Goal: Task Accomplishment & Management: Complete application form

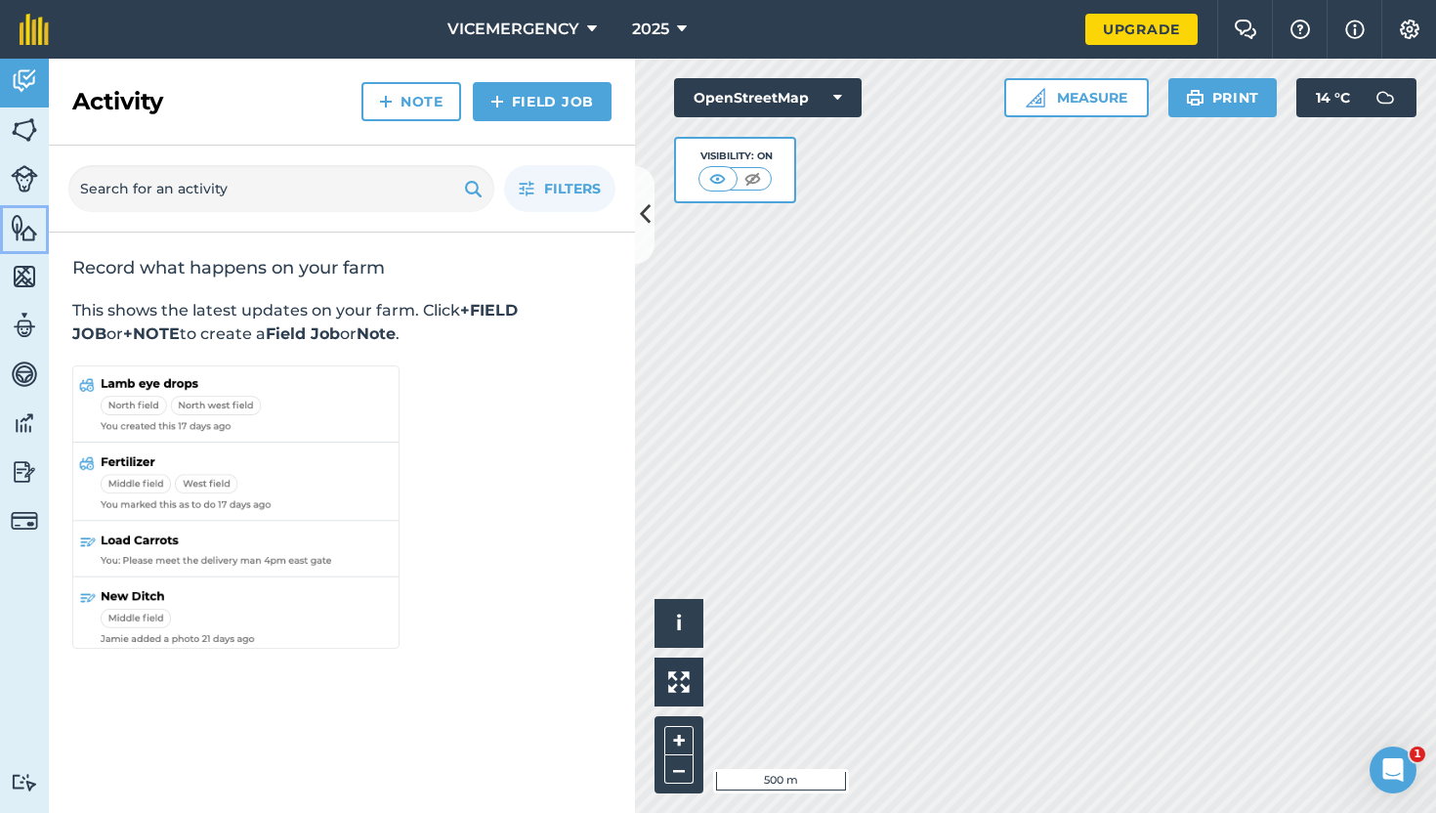
click at [34, 236] on img at bounding box center [24, 227] width 27 height 29
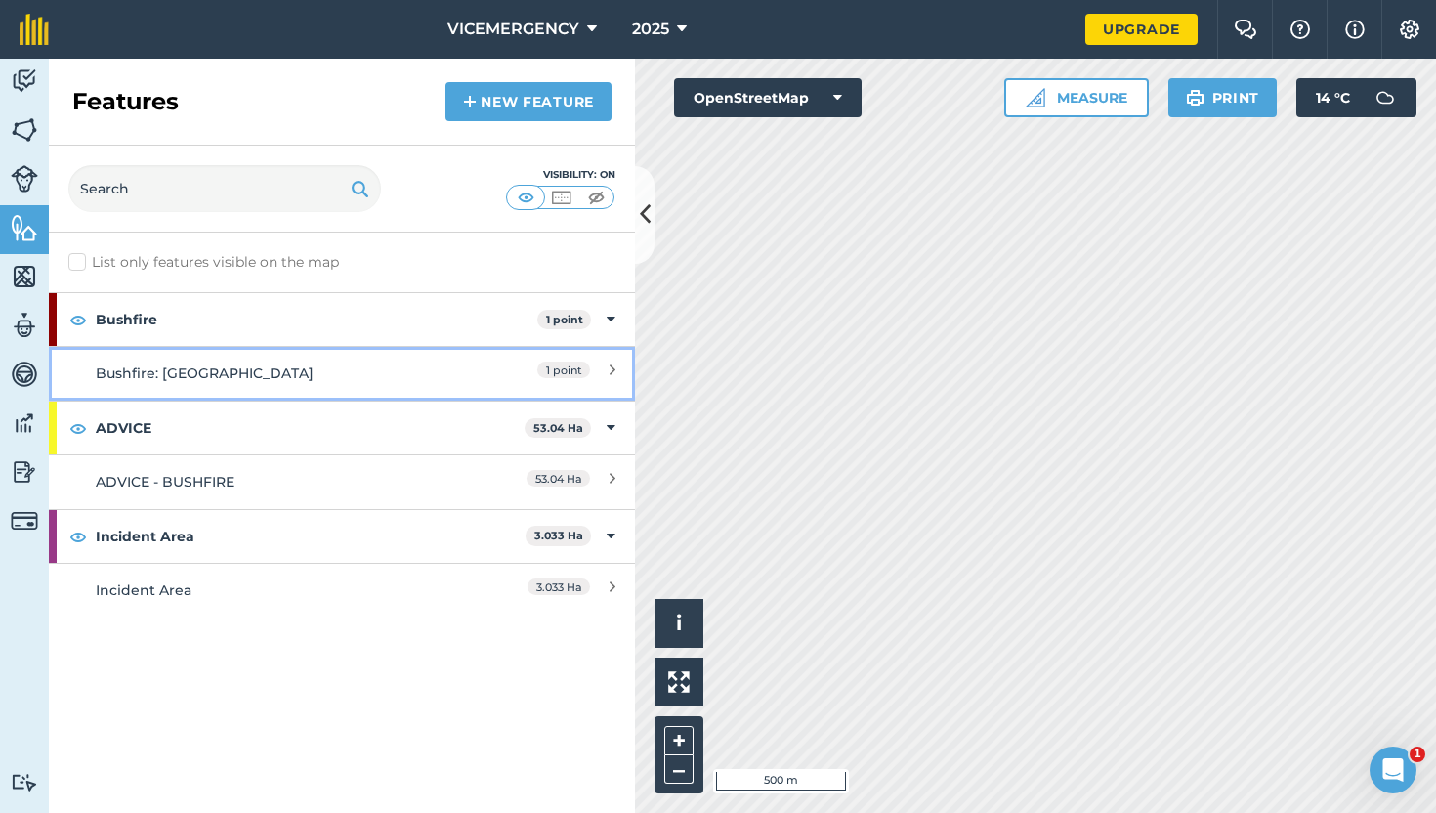
click at [393, 372] on div "Bushfire: [GEOGRAPHIC_DATA]" at bounding box center [269, 372] width 347 height 21
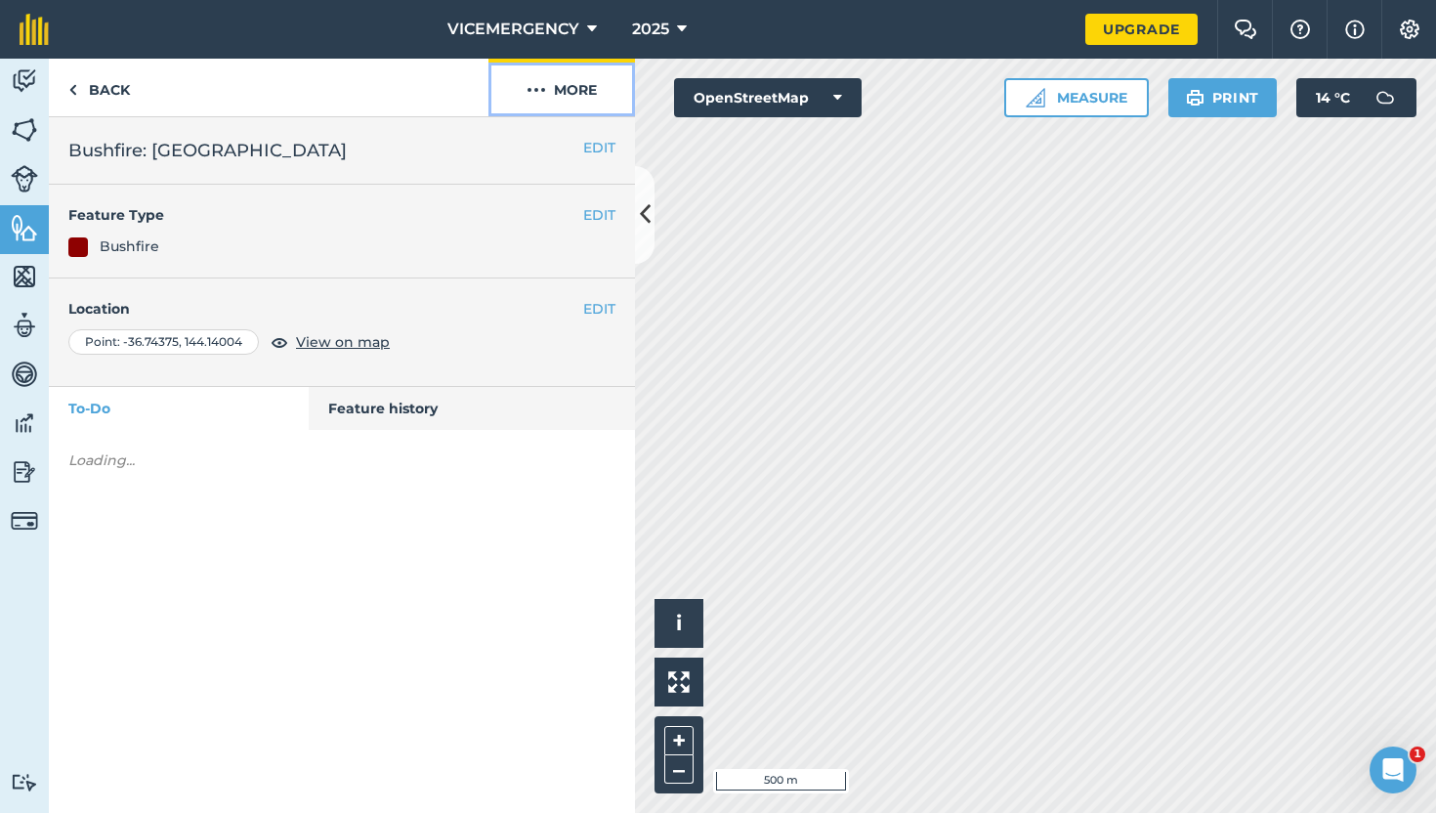
click at [577, 102] on button "More" at bounding box center [561, 88] width 146 height 58
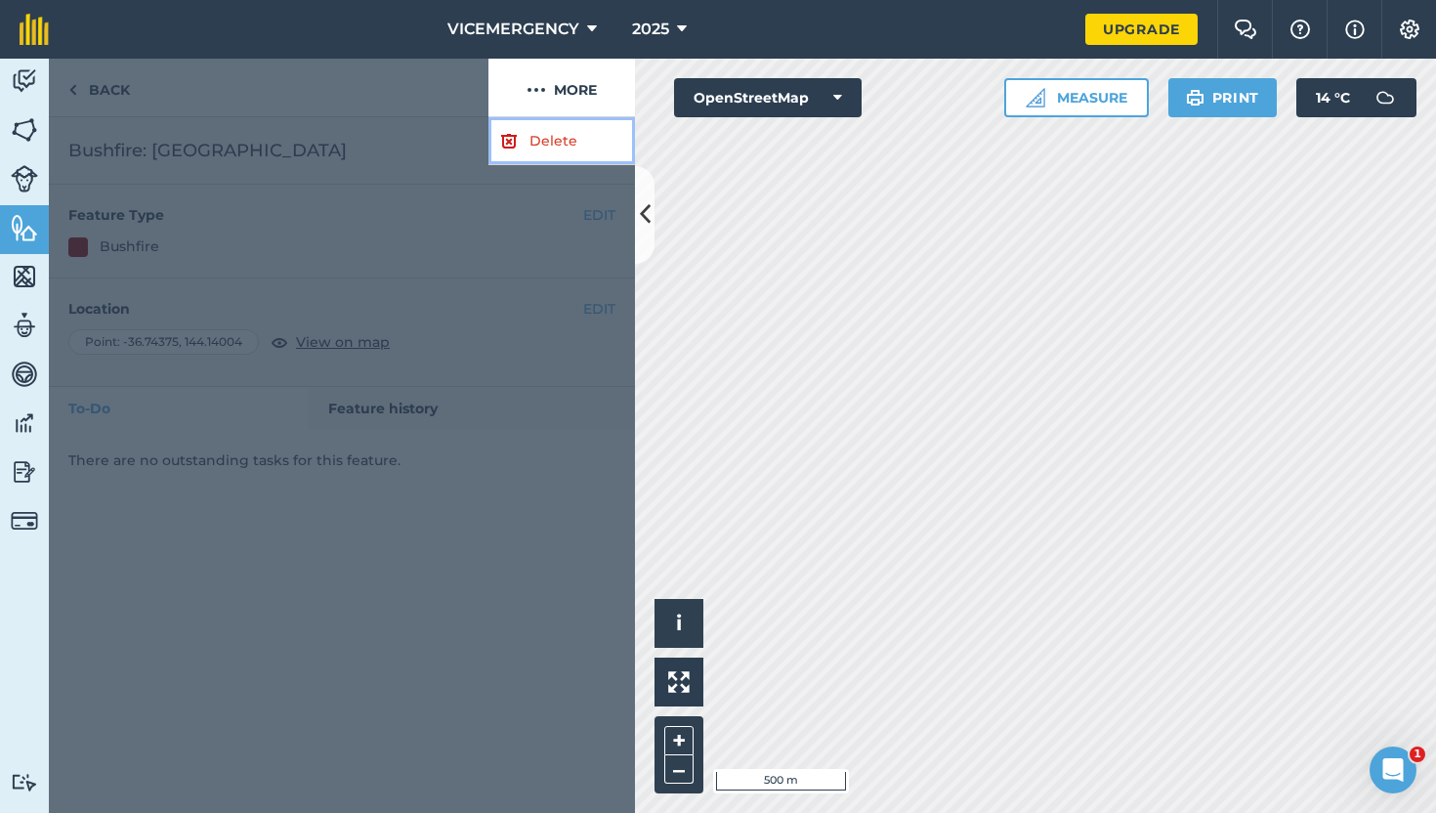
click at [572, 131] on link "Delete" at bounding box center [561, 141] width 146 height 48
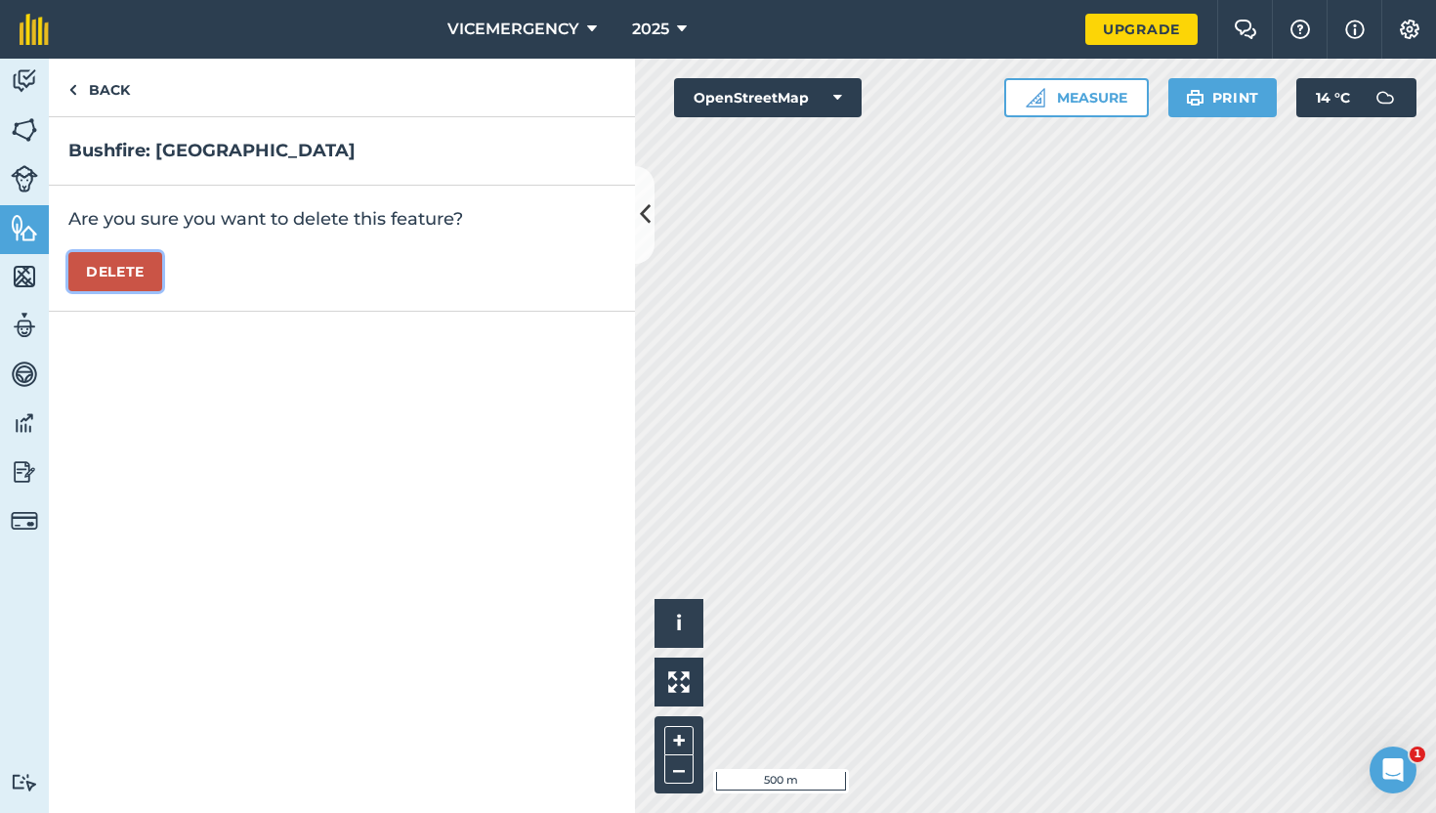
click at [109, 283] on button "Delete" at bounding box center [115, 271] width 94 height 39
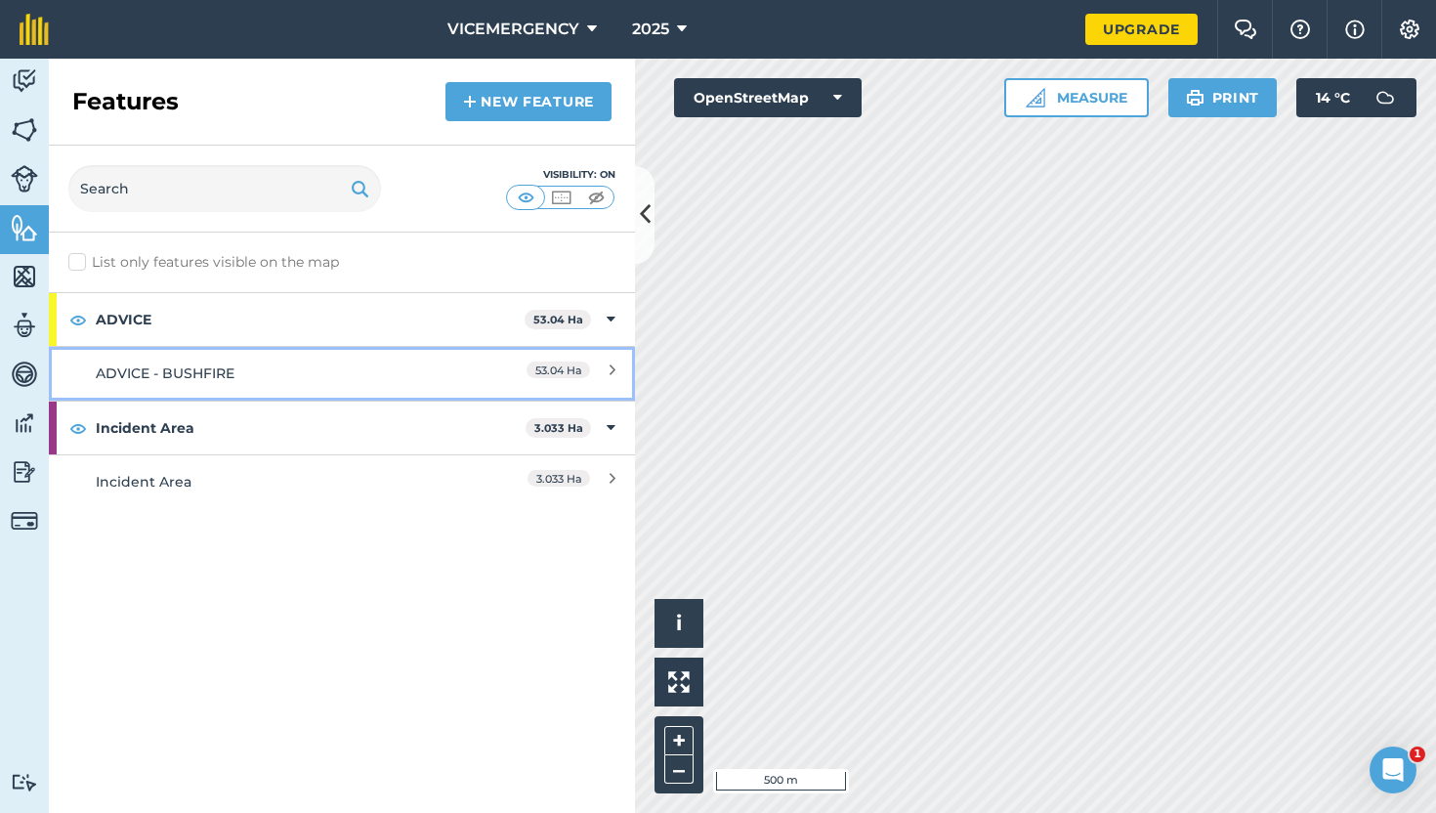
click at [318, 367] on div "ADVICE - BUSHFIRE" at bounding box center [269, 372] width 347 height 21
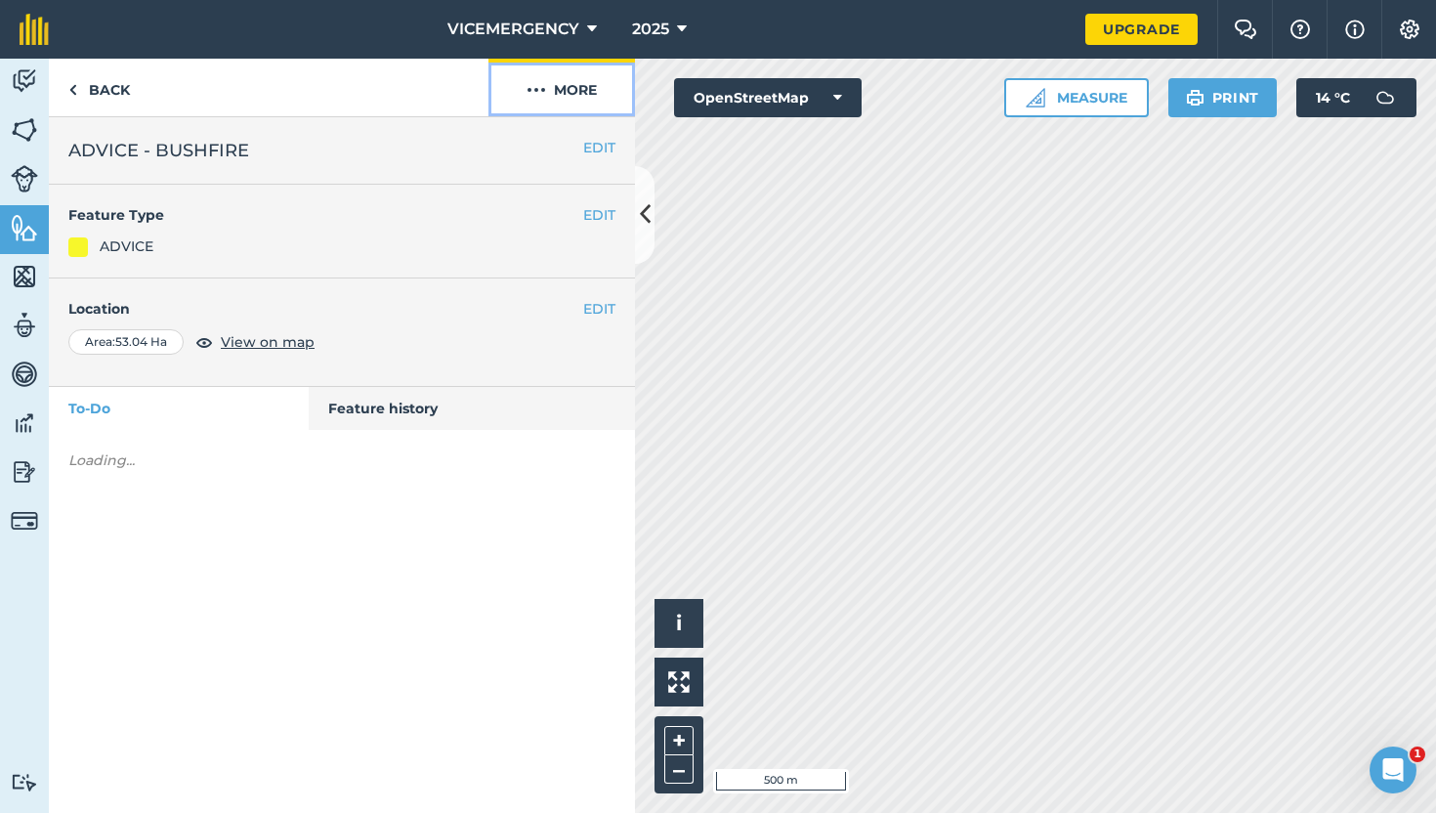
click at [572, 98] on button "More" at bounding box center [561, 88] width 146 height 58
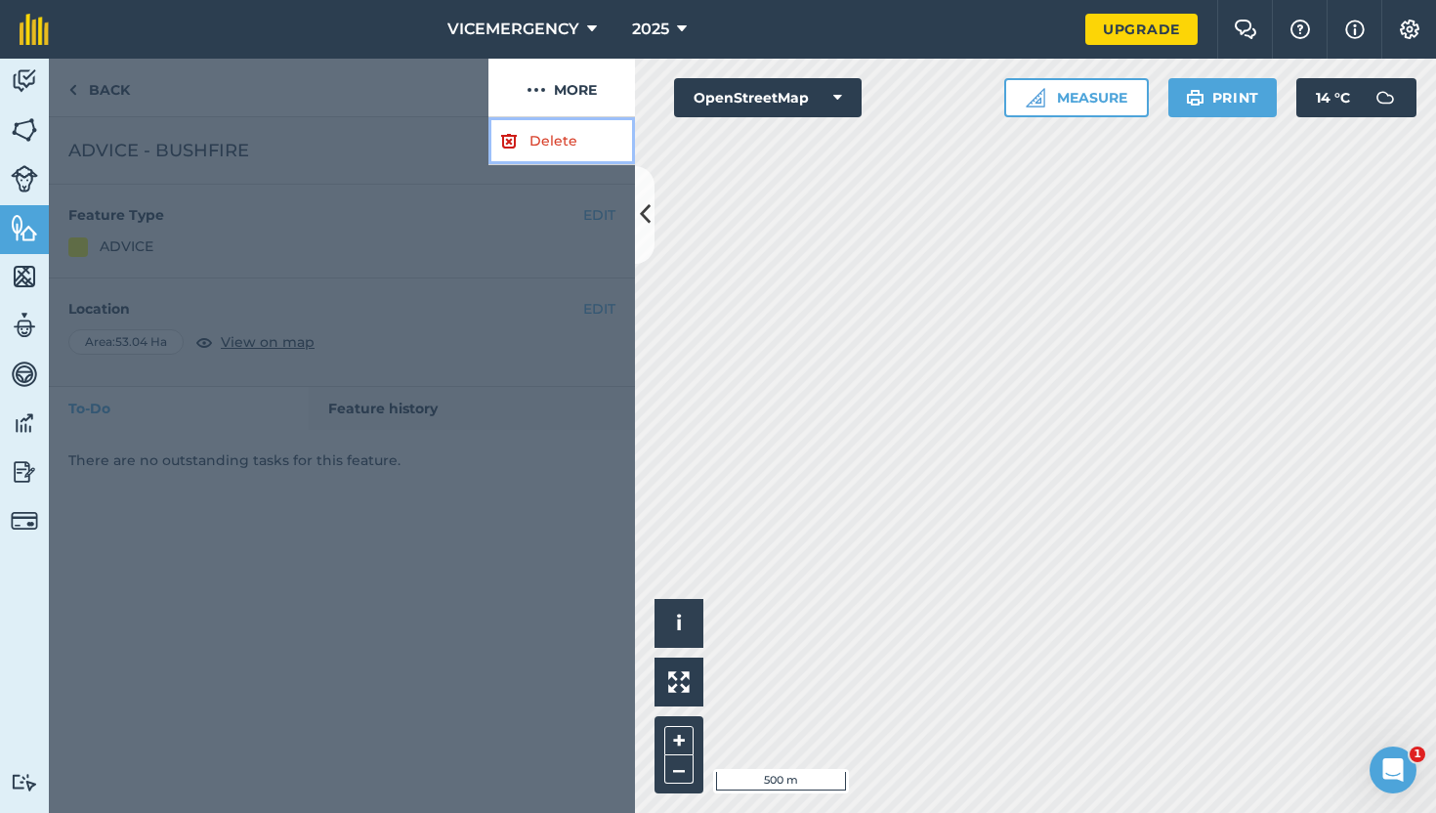
click at [546, 147] on link "Delete" at bounding box center [561, 141] width 146 height 48
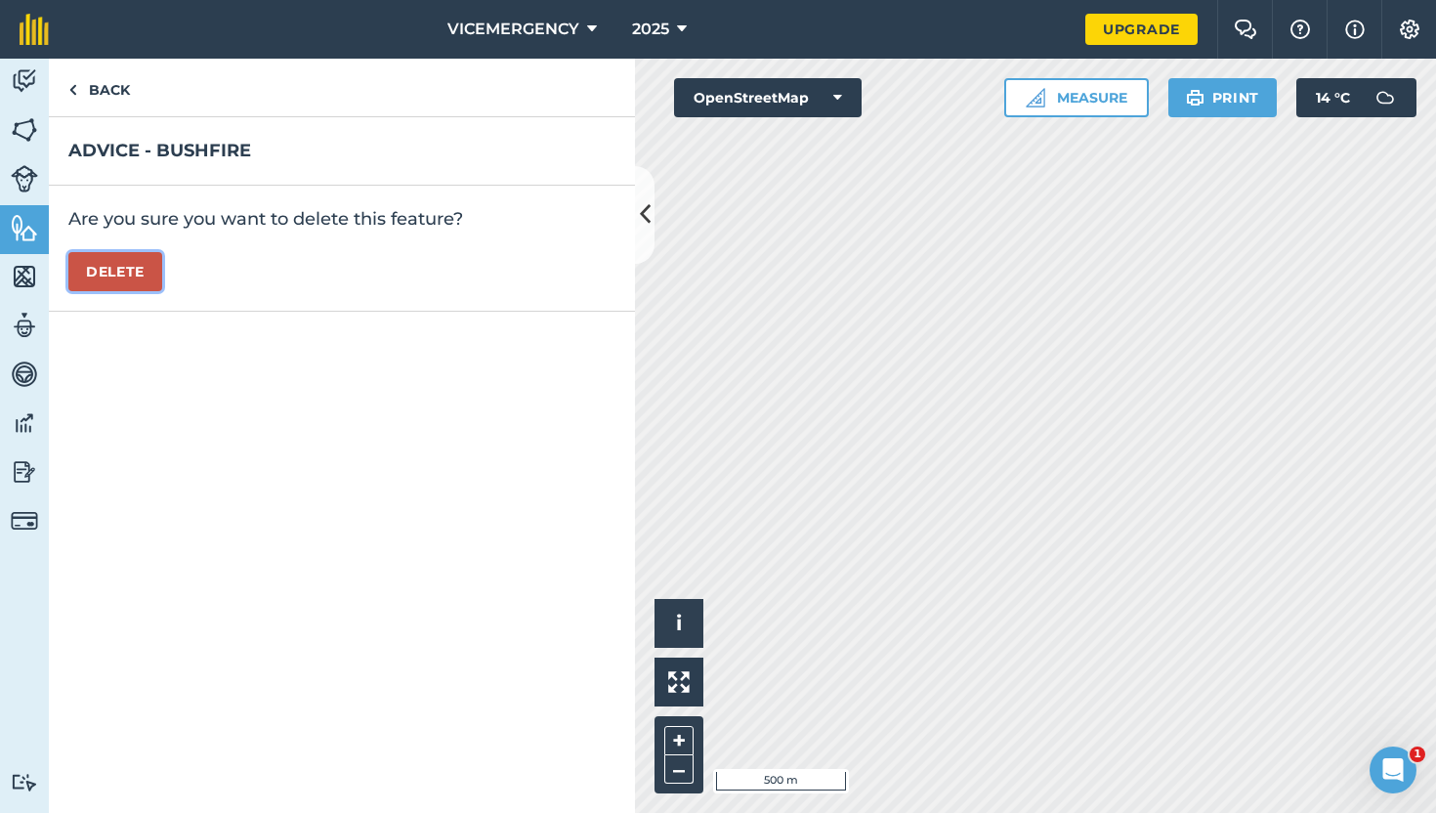
click at [121, 261] on button "Delete" at bounding box center [115, 271] width 94 height 39
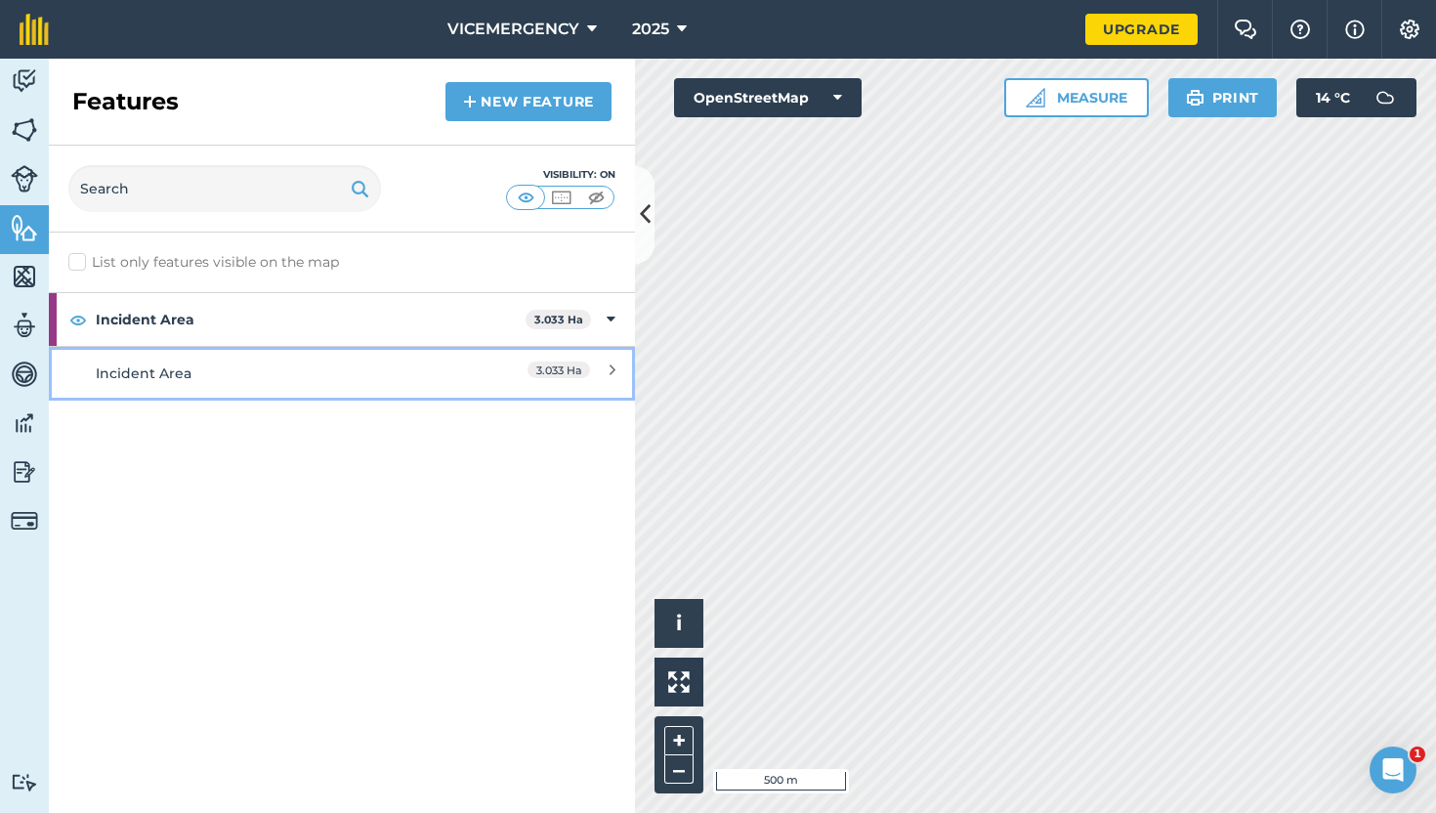
click at [326, 352] on link "Incident Area 3.033 Ha" at bounding box center [342, 373] width 586 height 54
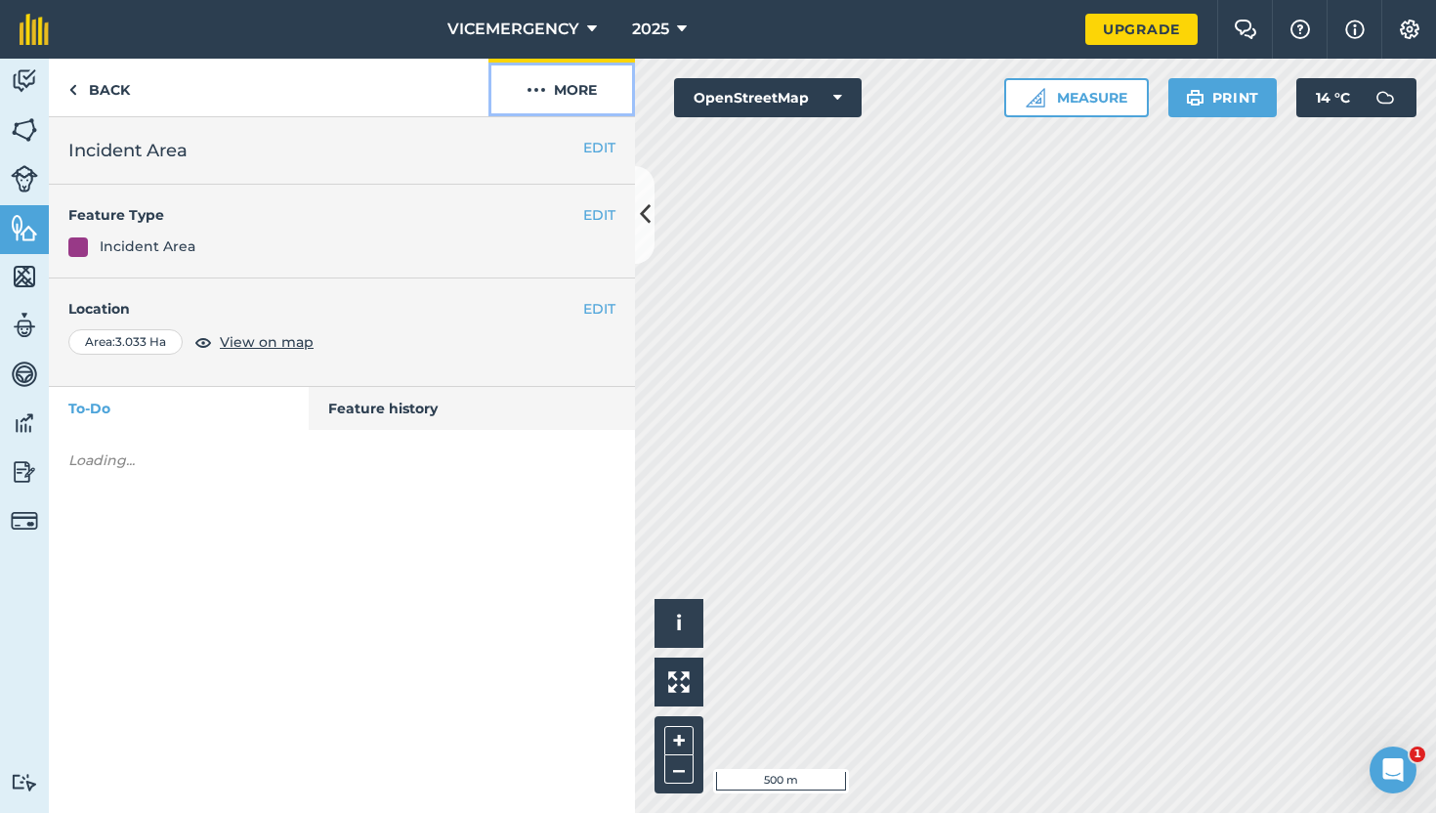
click at [556, 90] on button "More" at bounding box center [561, 88] width 146 height 58
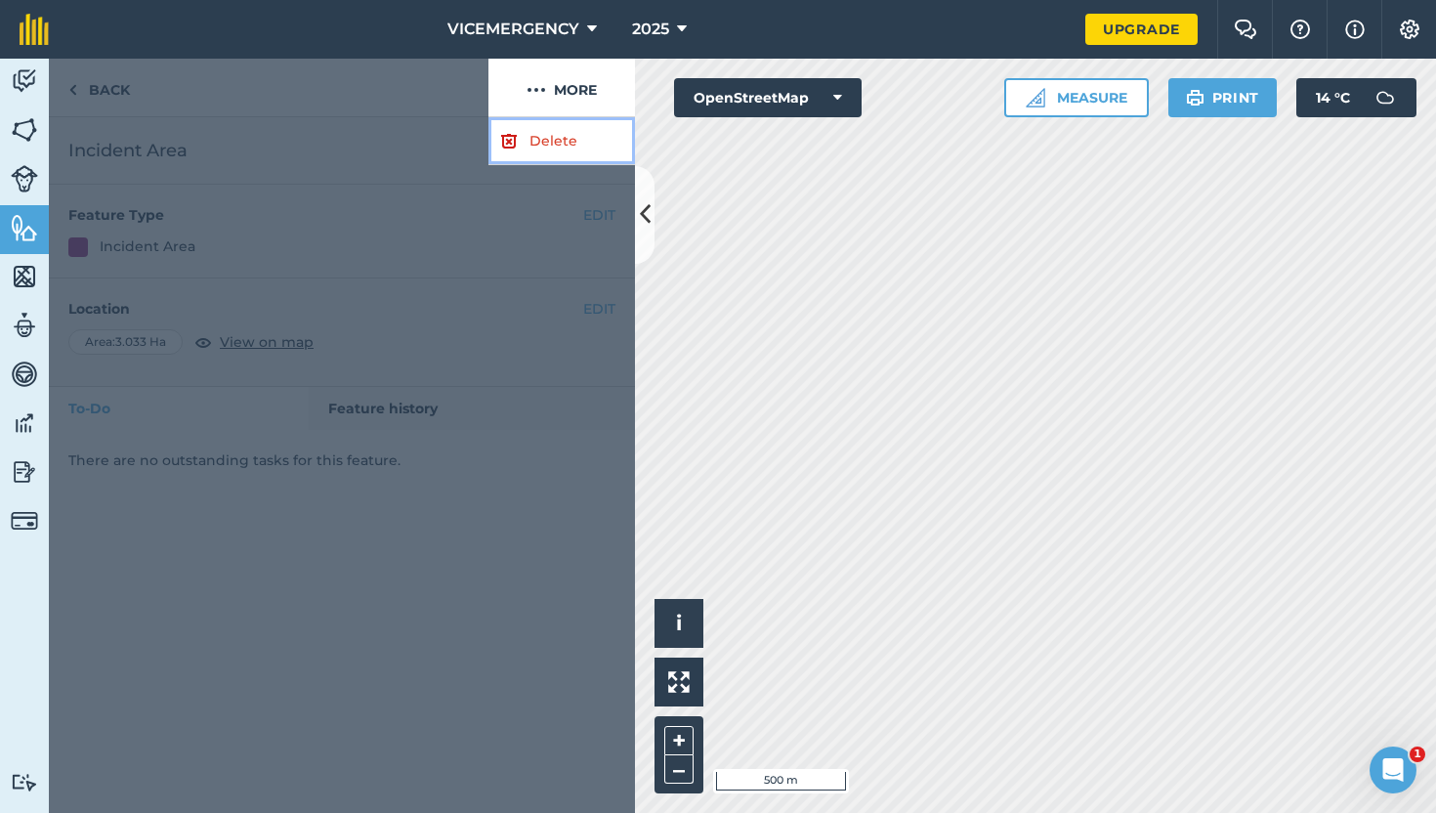
click at [530, 137] on link "Delete" at bounding box center [561, 141] width 146 height 48
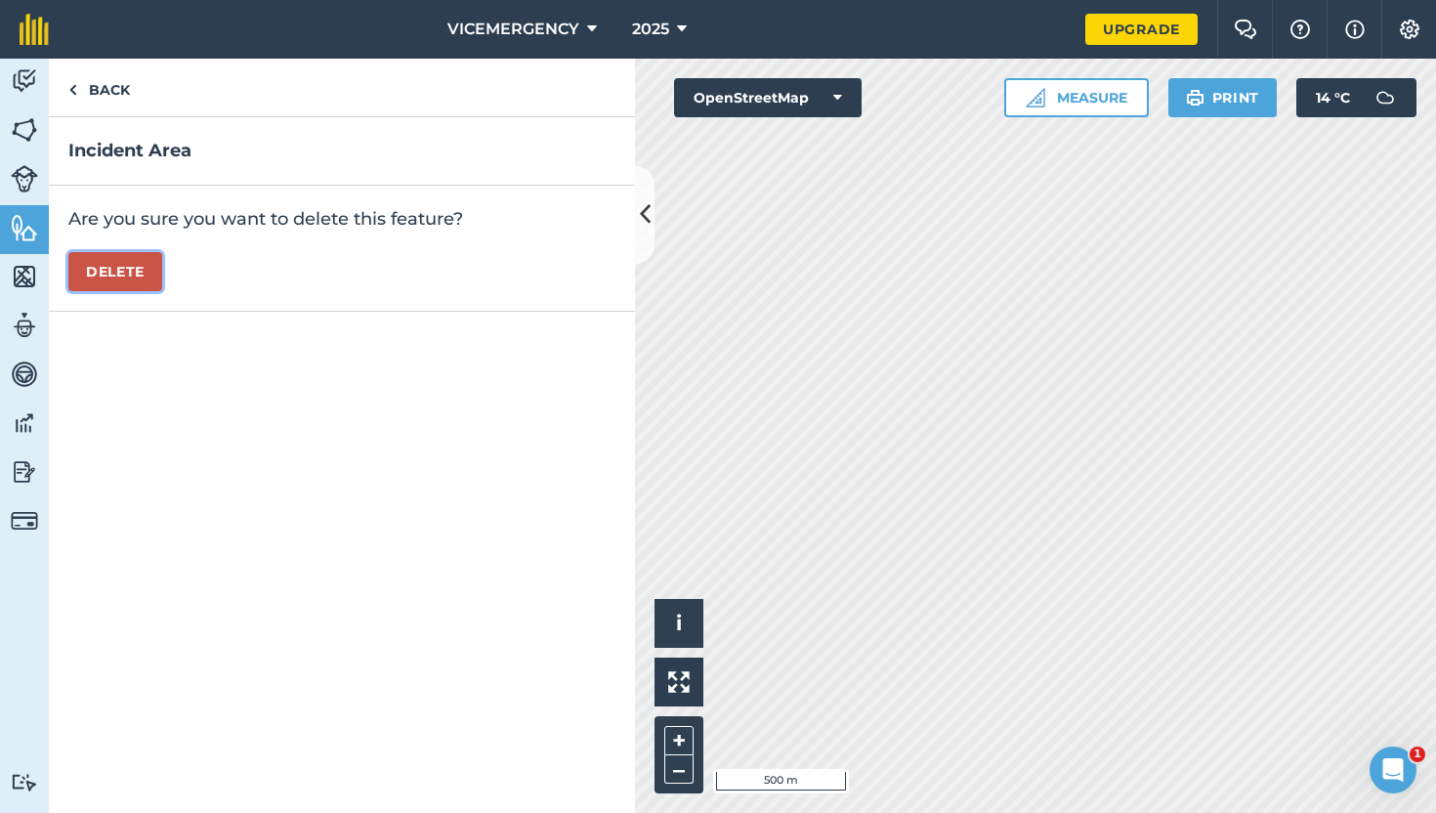
click at [118, 268] on button "Delete" at bounding box center [115, 271] width 94 height 39
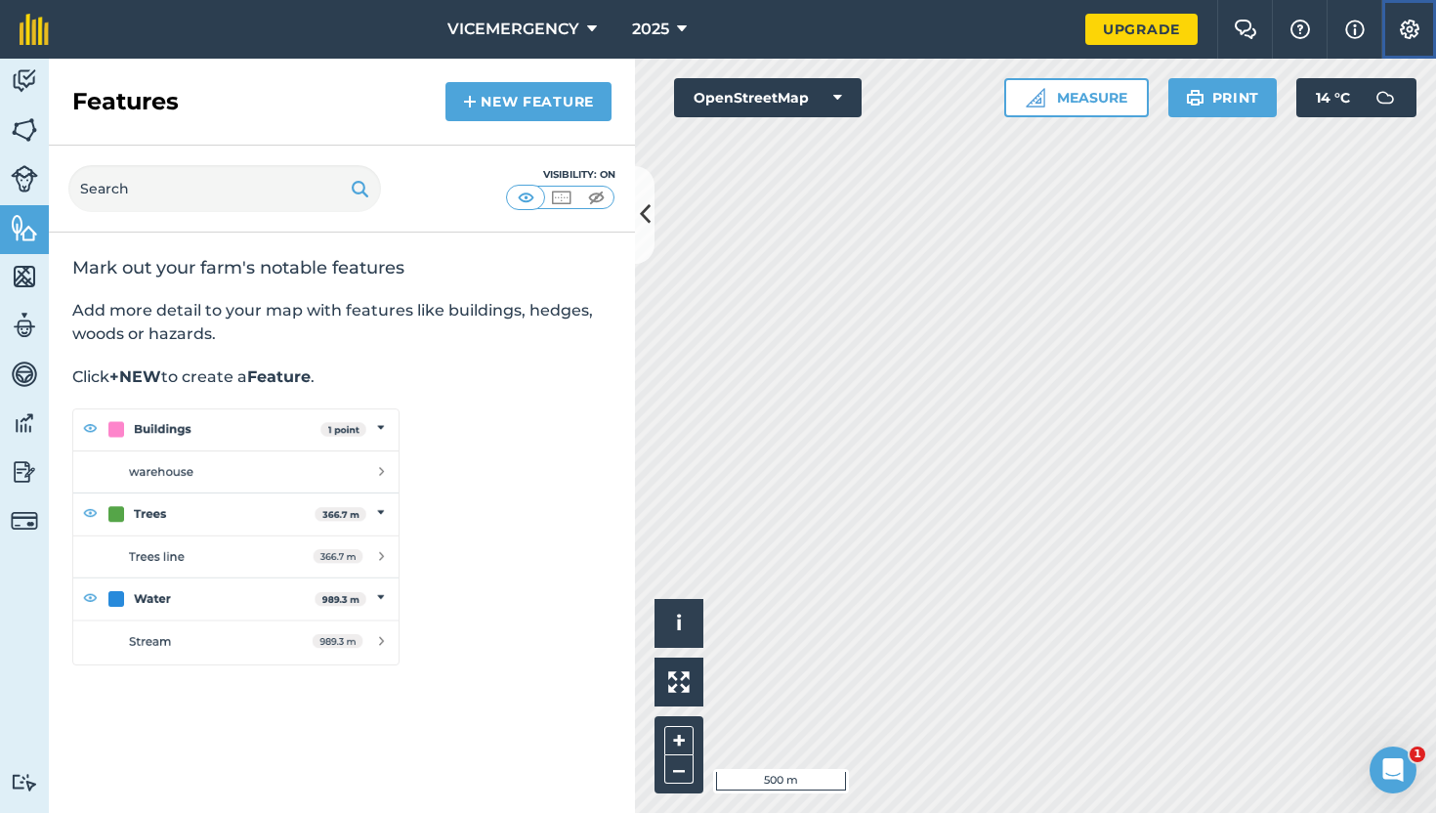
click at [1411, 40] on button "Settings" at bounding box center [1408, 29] width 55 height 59
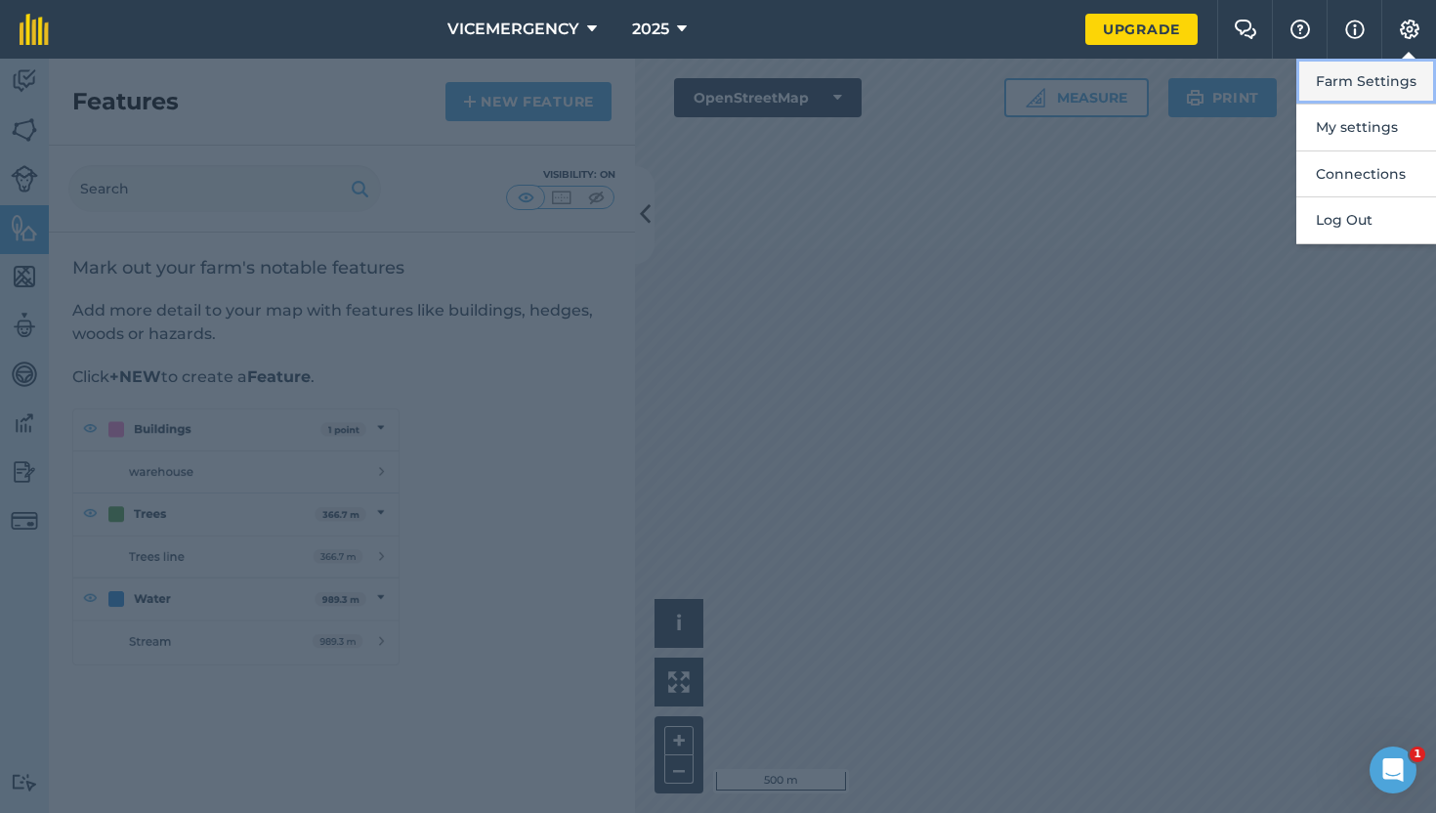
click at [1363, 103] on button "Farm Settings" at bounding box center [1366, 82] width 140 height 46
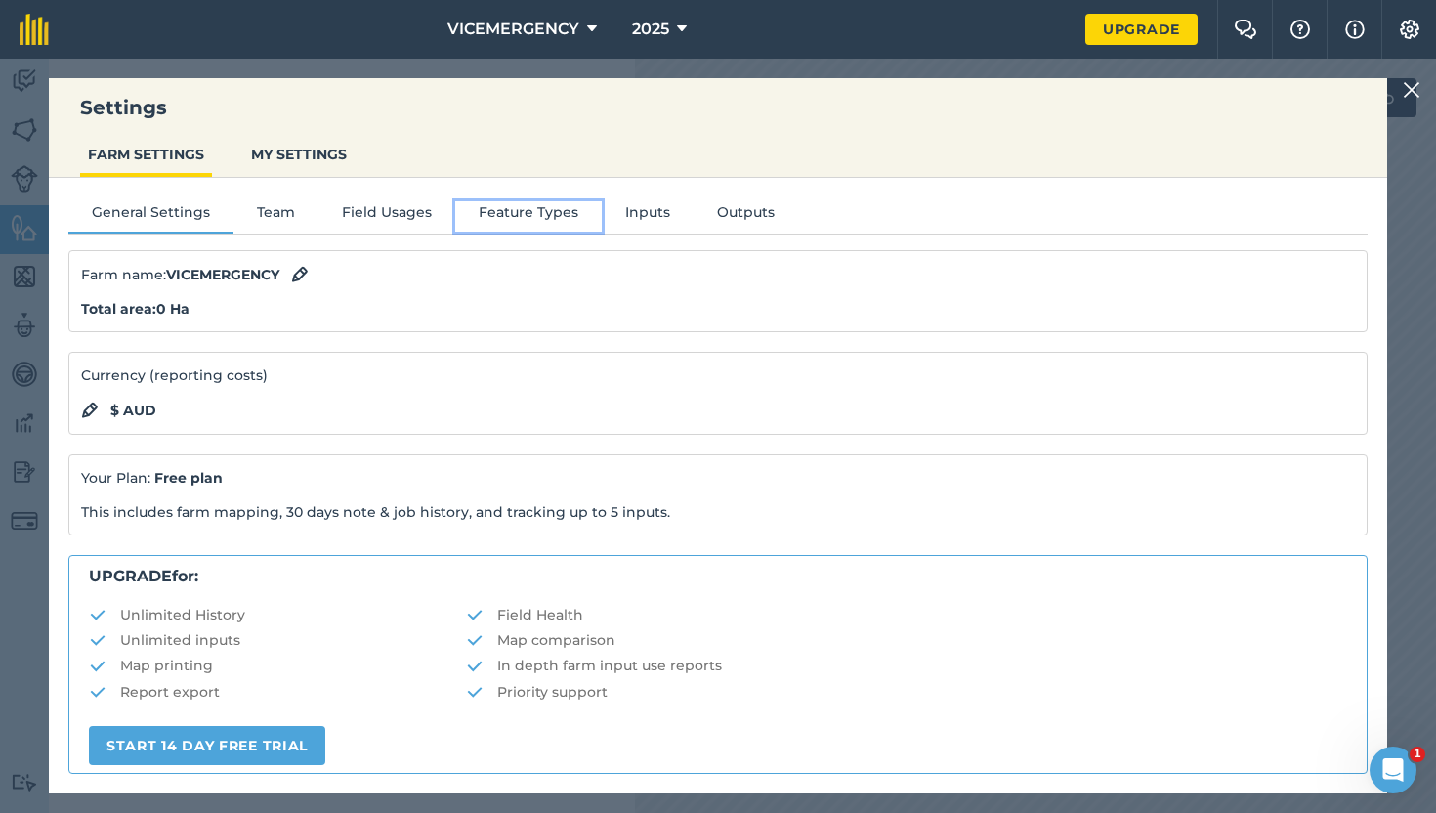
click at [524, 219] on button "Feature Types" at bounding box center [528, 215] width 146 height 29
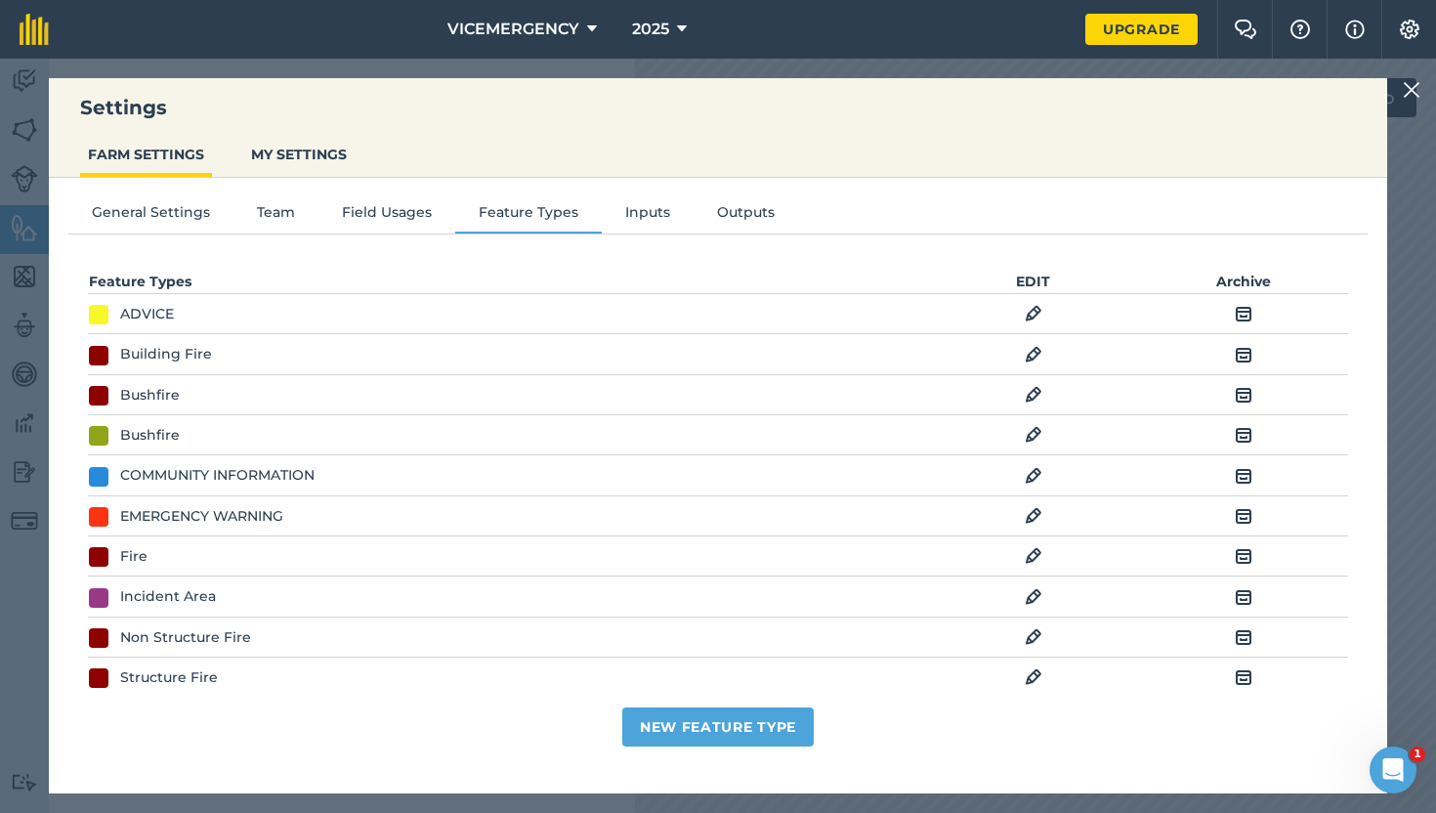
click at [1026, 602] on img at bounding box center [1033, 596] width 18 height 23
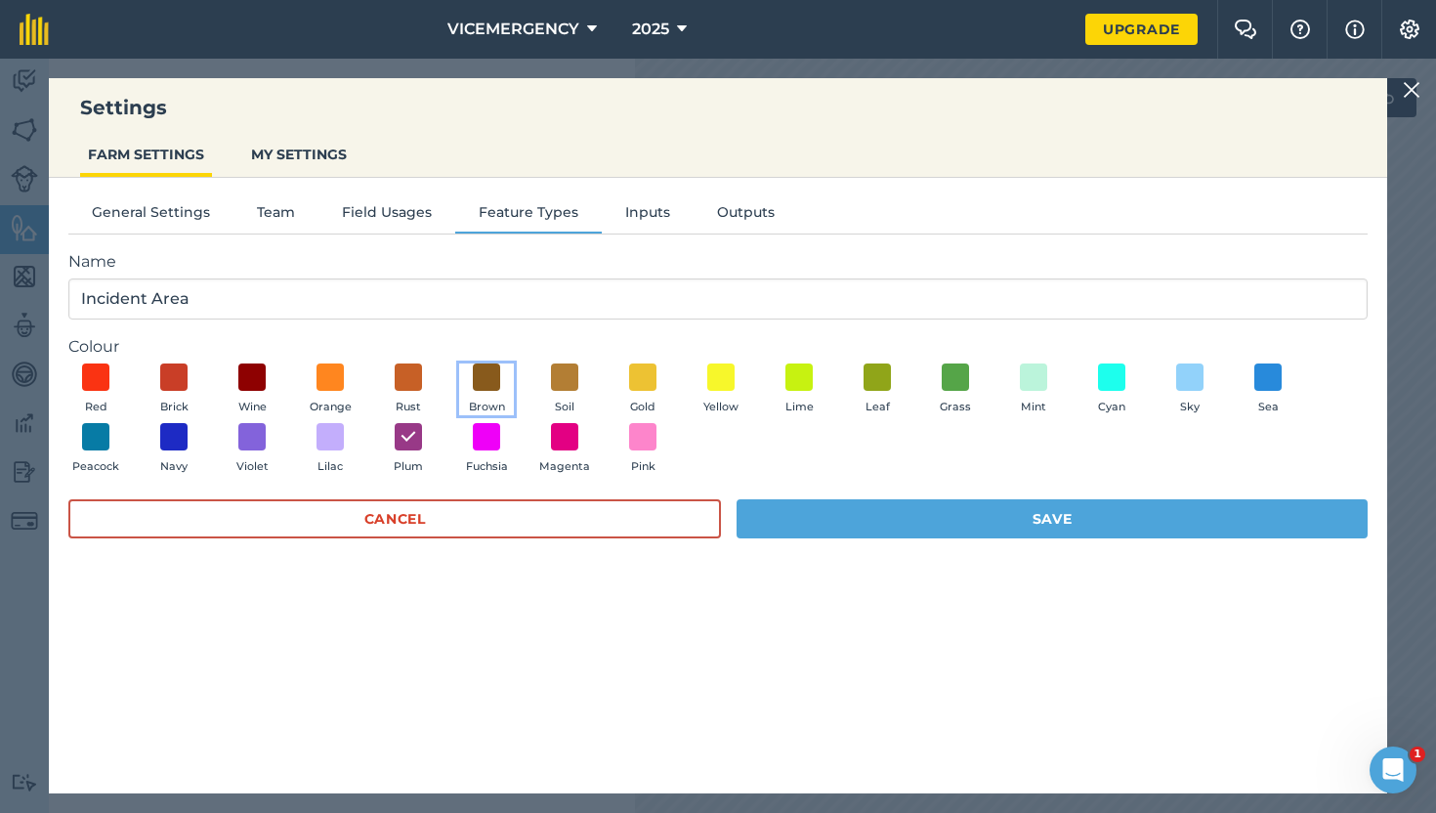
click at [510, 367] on button "Brown" at bounding box center [486, 389] width 55 height 53
click at [485, 367] on img at bounding box center [487, 376] width 20 height 25
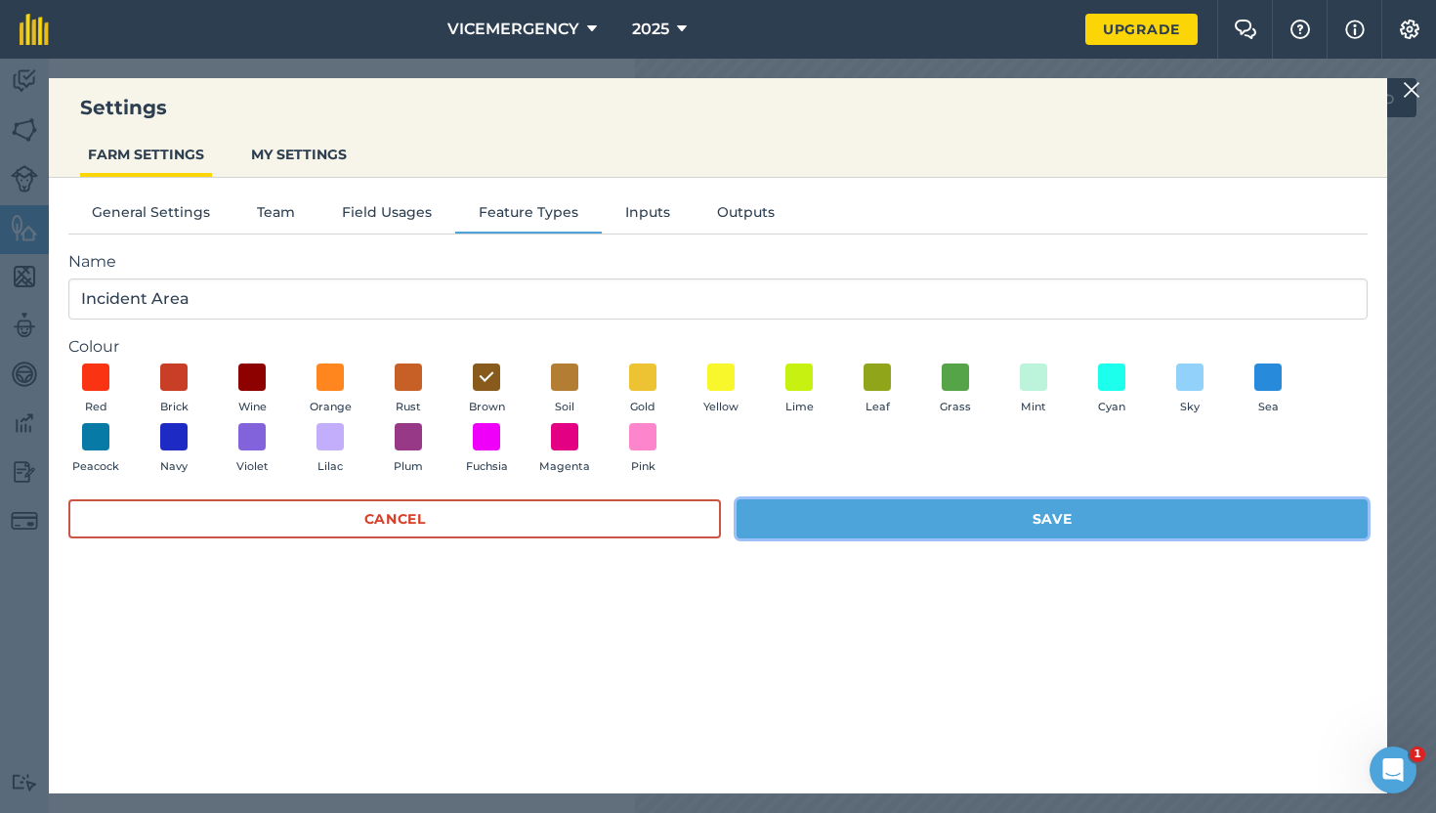
click at [1050, 525] on button "Save" at bounding box center [1051, 518] width 631 height 39
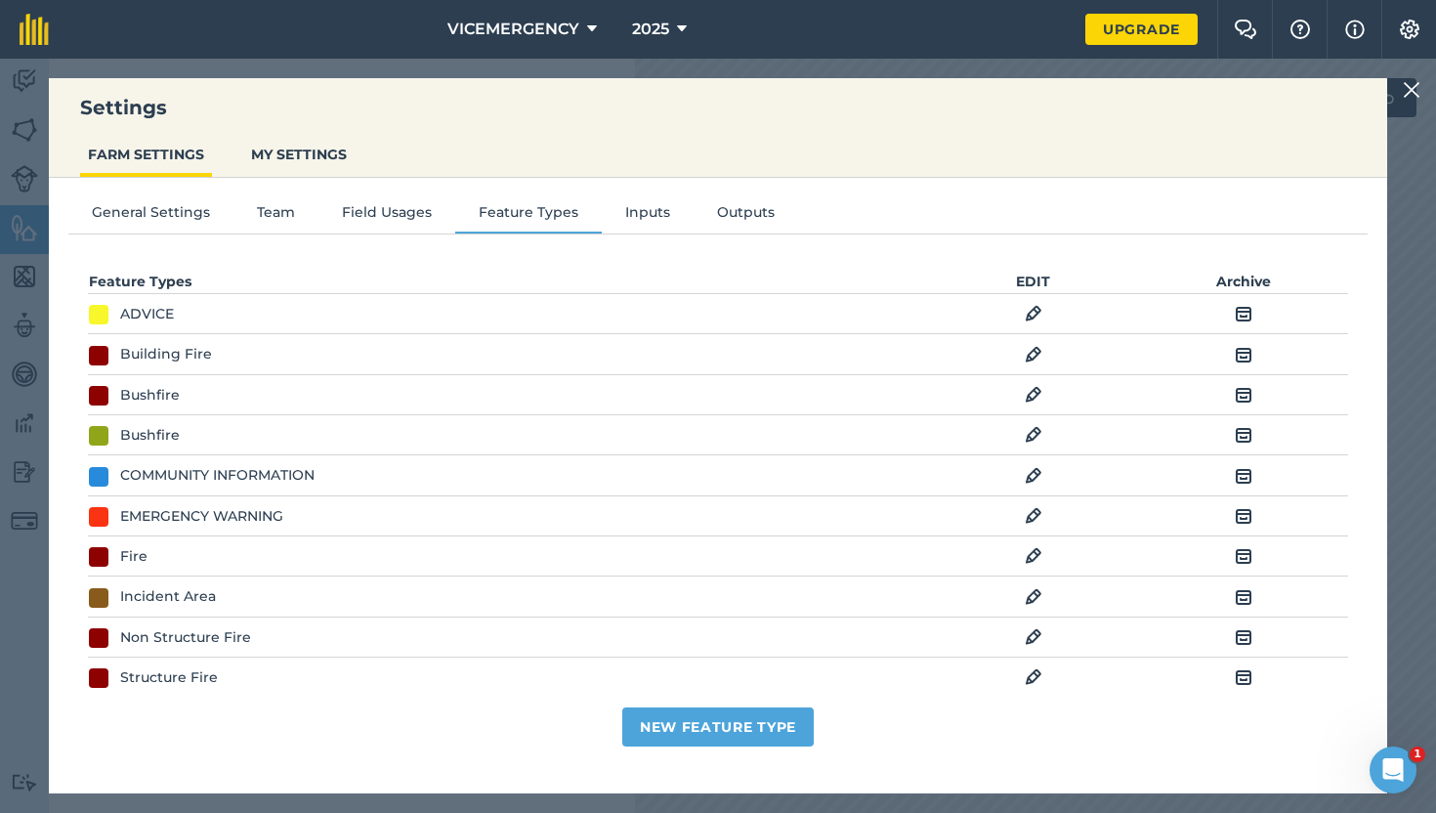
click at [1422, 83] on div at bounding box center [1413, 89] width 23 height 23
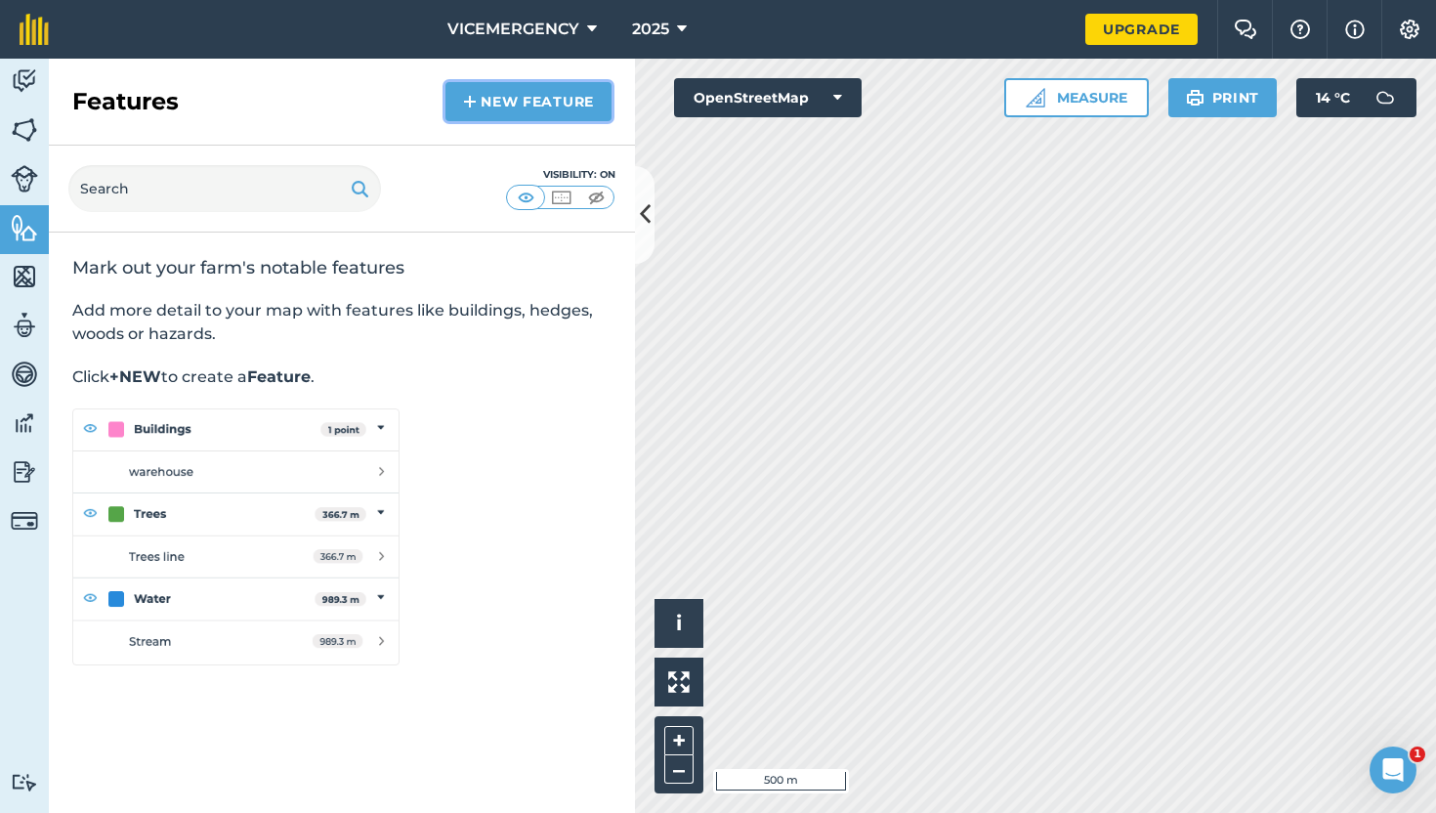
click at [530, 87] on link "New feature" at bounding box center [528, 101] width 166 height 39
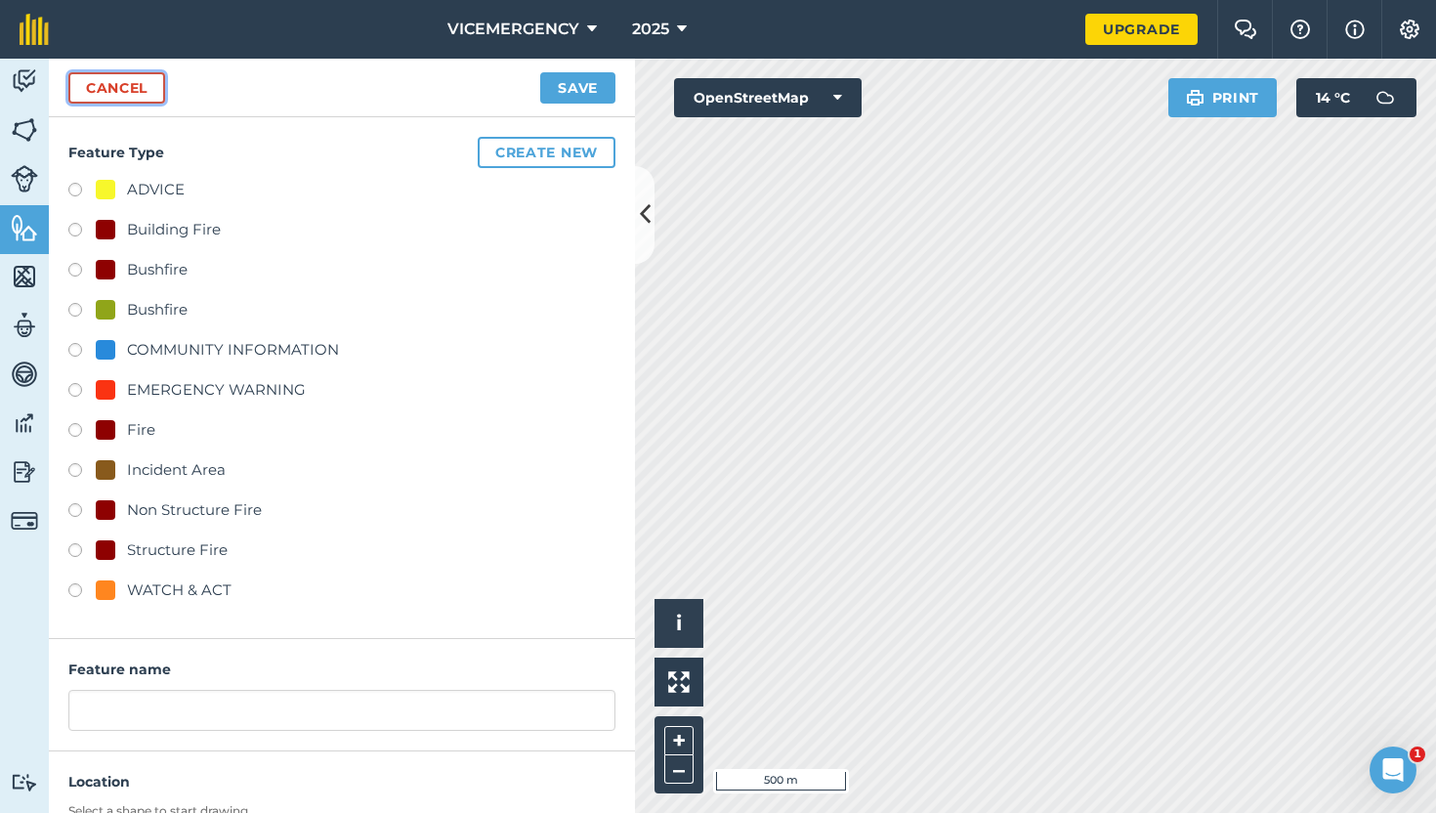
click at [85, 77] on link "Cancel" at bounding box center [116, 87] width 97 height 31
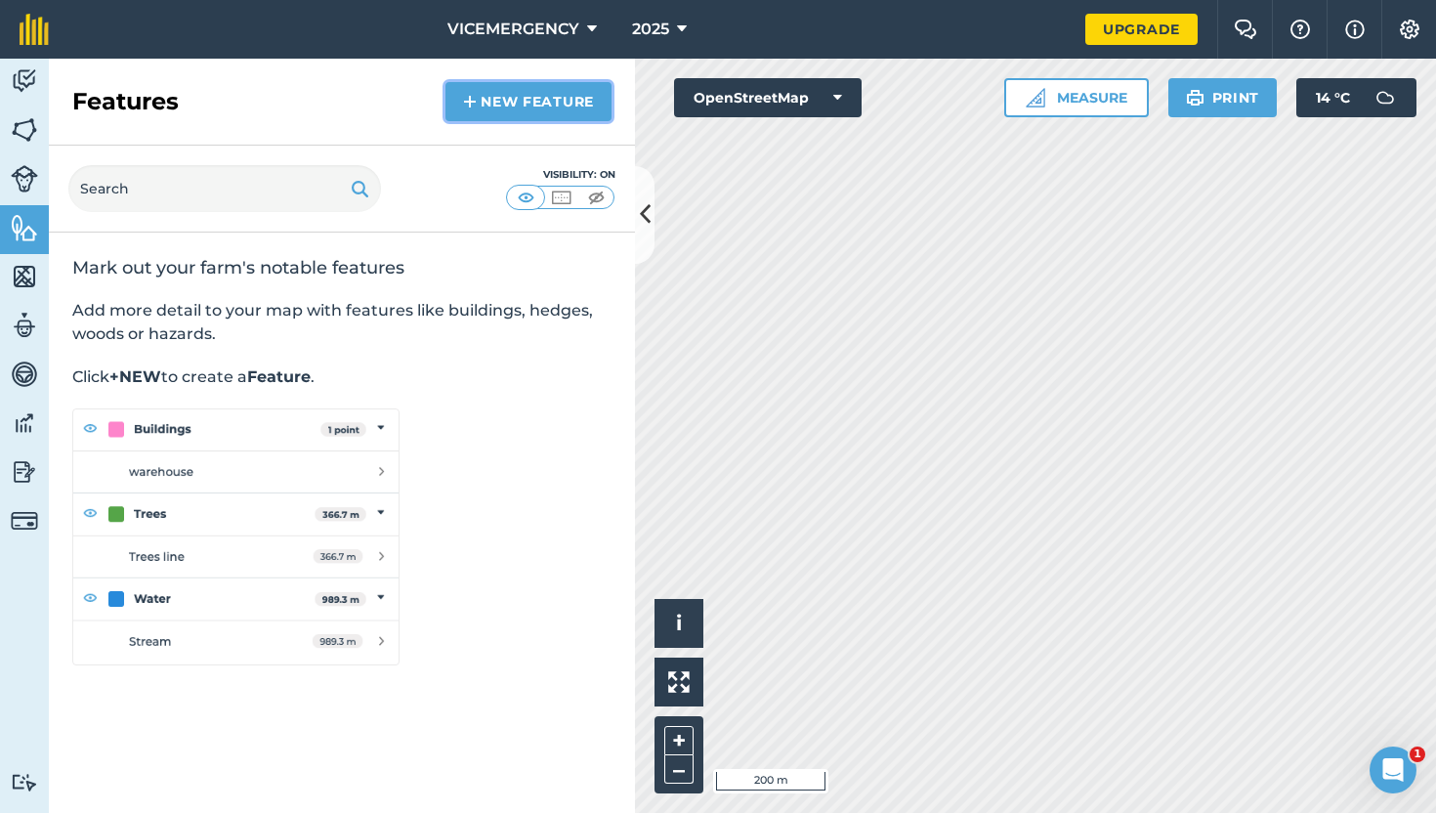
click at [516, 104] on link "New feature" at bounding box center [528, 101] width 166 height 39
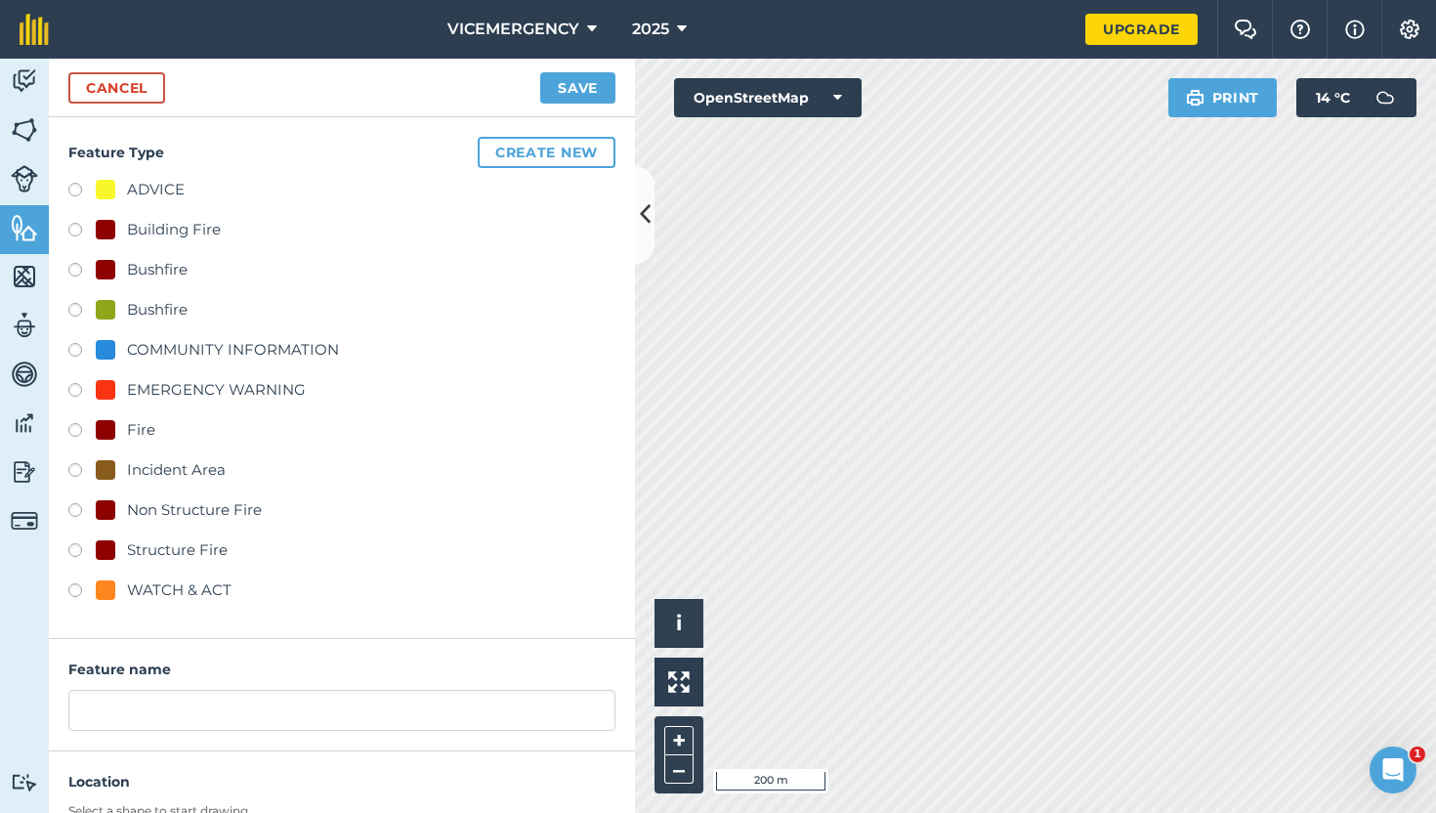
click at [75, 268] on label at bounding box center [81, 273] width 27 height 20
radio input "true"
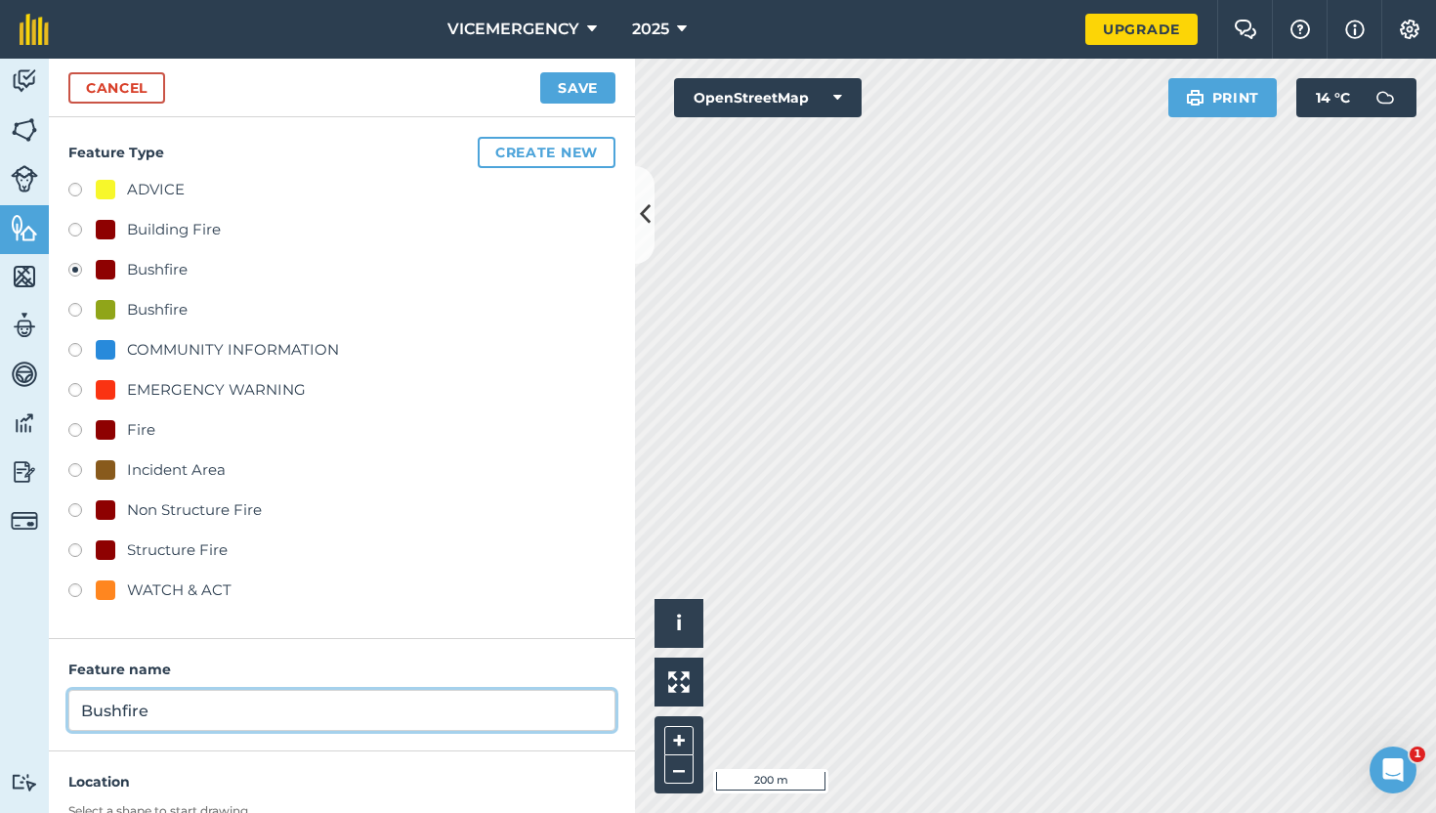
click at [185, 710] on input "Bushfire" at bounding box center [341, 709] width 547 height 41
type input "Bushfire: [GEOGRAPHIC_DATA]"
click at [540, 72] on button "Save" at bounding box center [577, 87] width 75 height 31
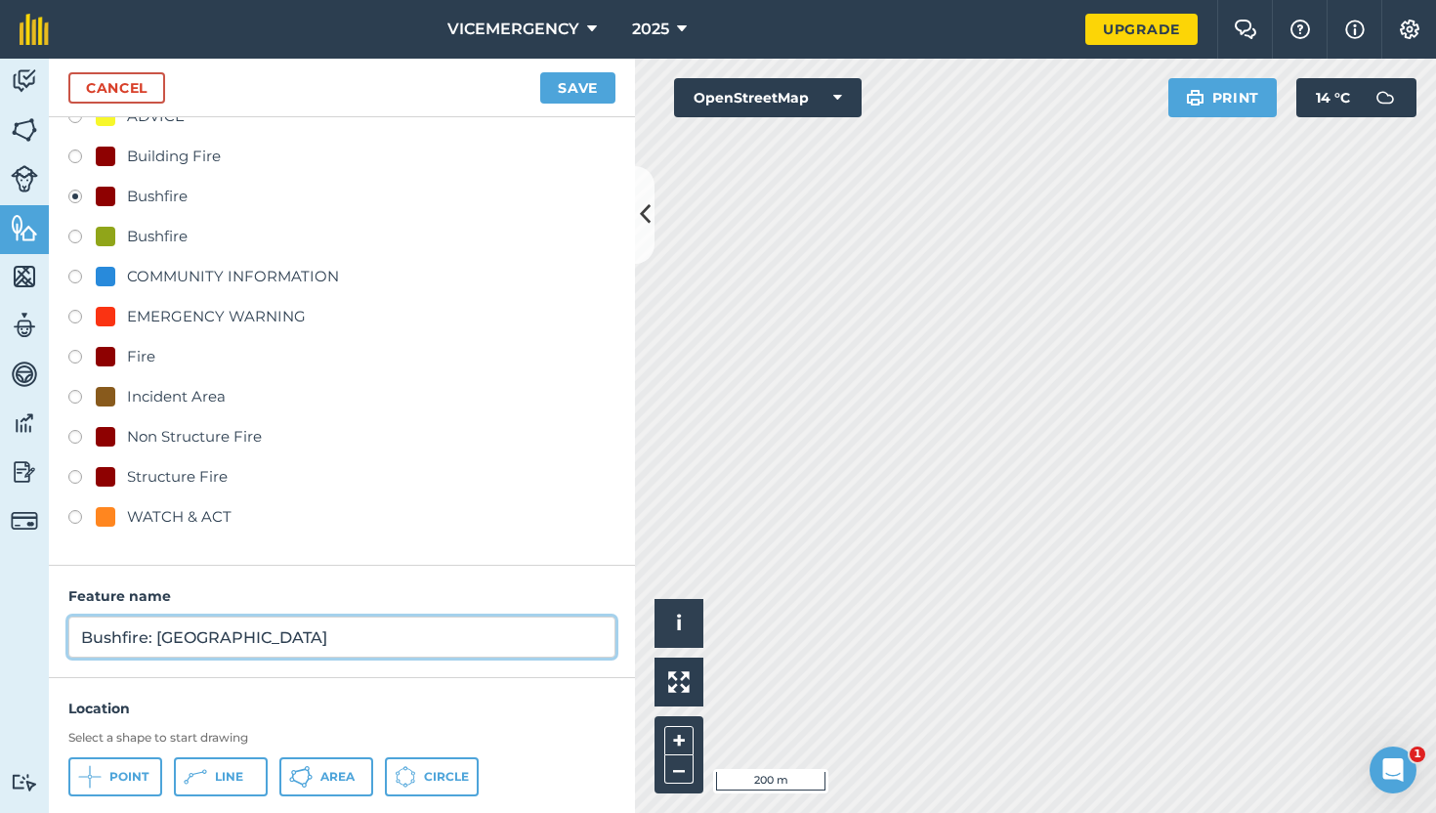
scroll to position [159, 0]
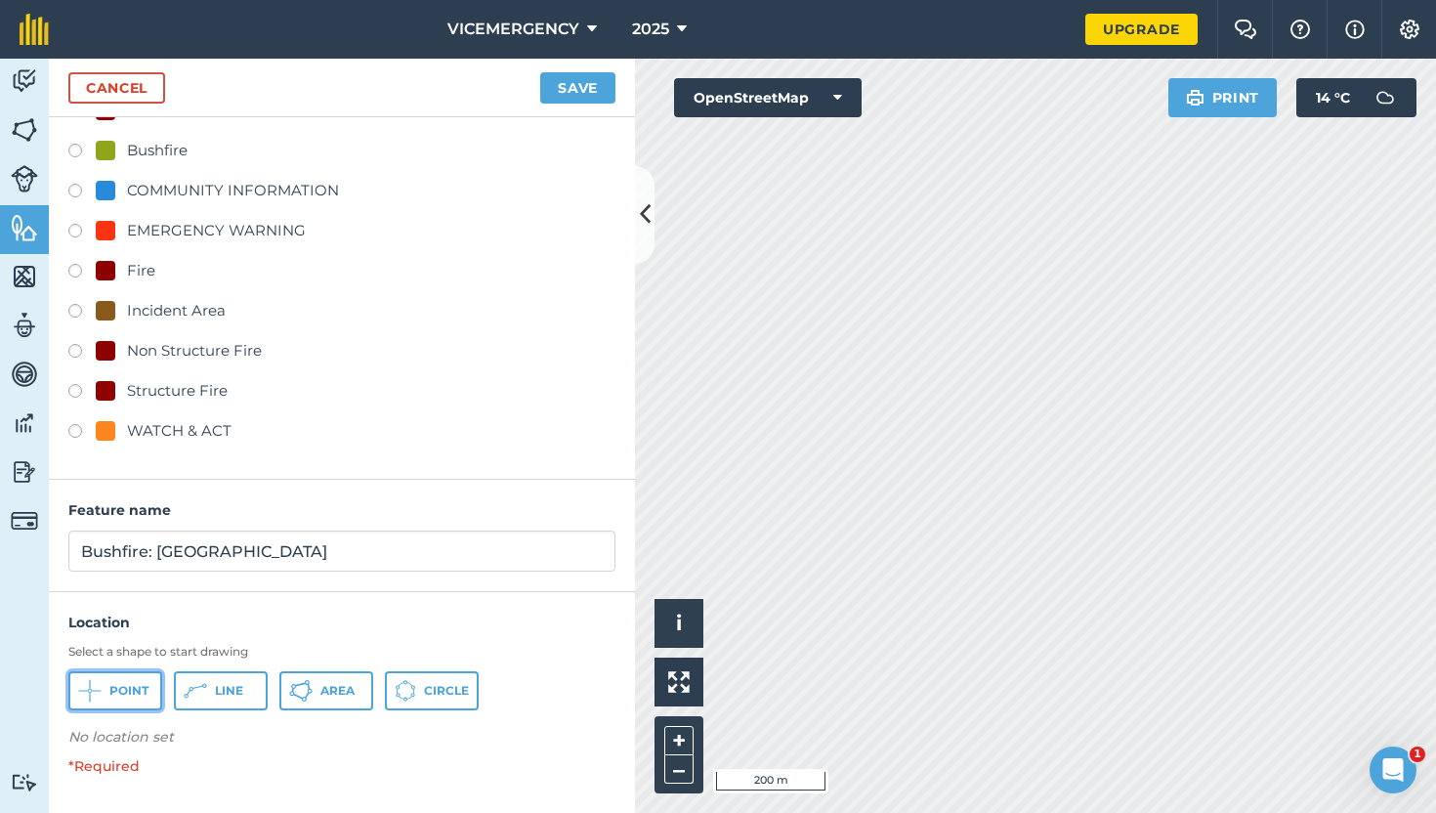
click at [122, 694] on span "Point" at bounding box center [128, 691] width 39 height 16
click at [579, 87] on button "Save" at bounding box center [577, 87] width 75 height 31
